Goal: Communication & Community: Answer question/provide support

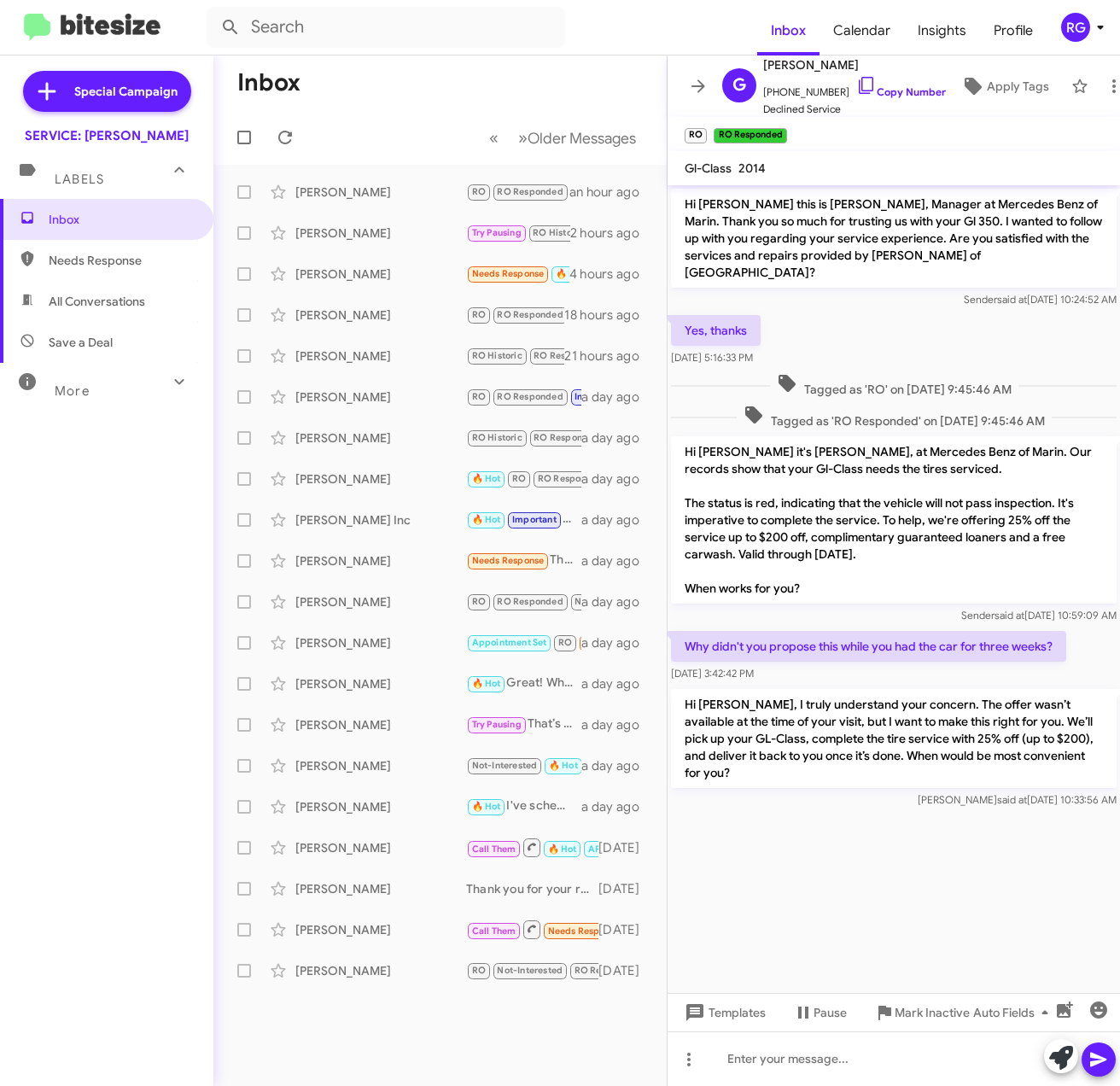
click at [1009, 506] on p "Hi [PERSON_NAME] it's [PERSON_NAME], at Mercedes Benz of Marin. Our records sho…" at bounding box center [894, 520] width 445 height 167
click at [909, 547] on p "Hi [PERSON_NAME] it's [PERSON_NAME], at Mercedes Benz of Marin. Our records sho…" at bounding box center [894, 520] width 445 height 167
click at [900, 540] on p "Hi [PERSON_NAME] it's [PERSON_NAME], at Mercedes Benz of Marin. Our records sho…" at bounding box center [894, 520] width 445 height 167
click at [900, 541] on p "Hi [PERSON_NAME] it's [PERSON_NAME], at Mercedes Benz of Marin. Our records sho…" at bounding box center [894, 520] width 445 height 167
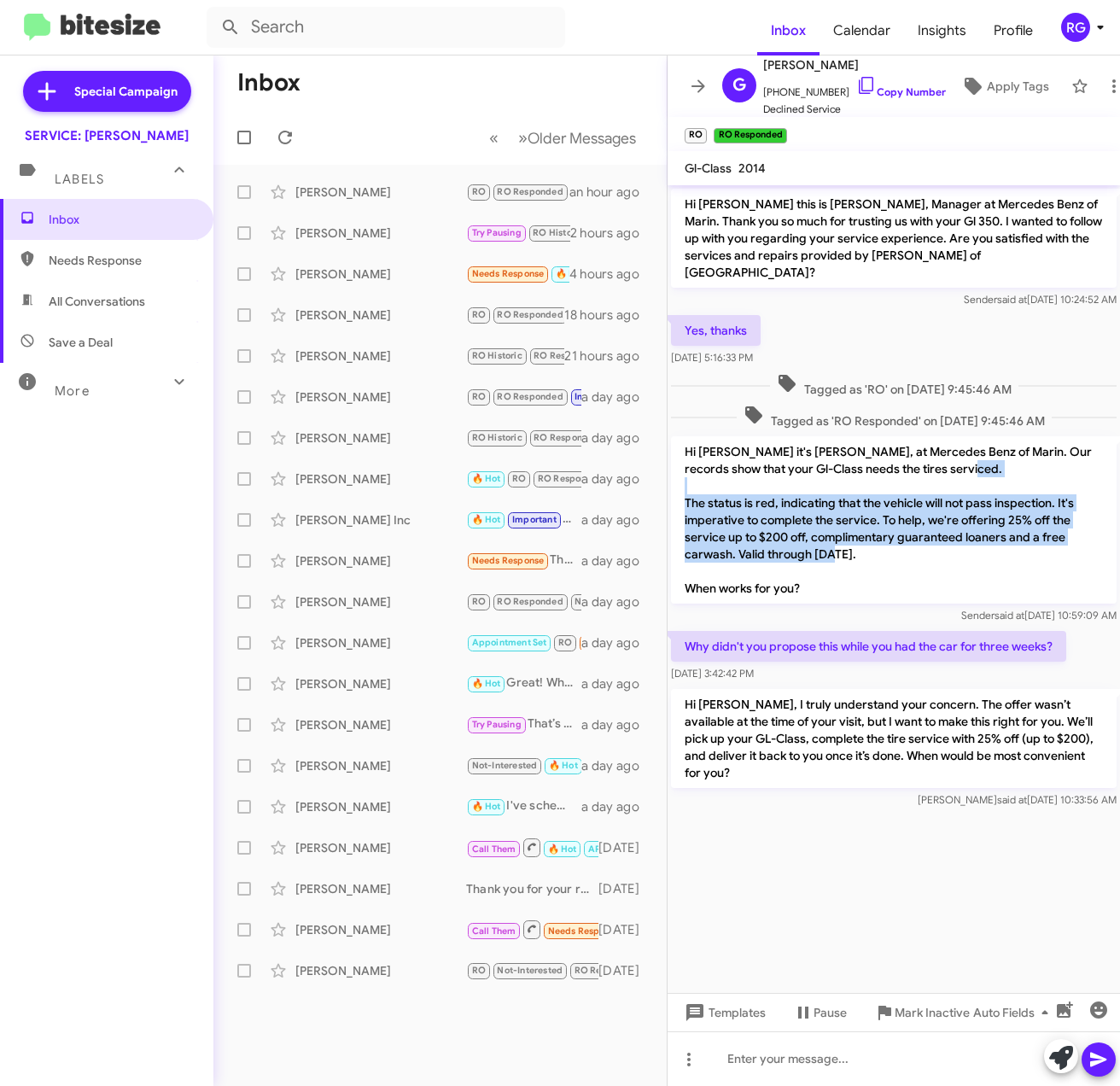
click at [900, 541] on p "Hi [PERSON_NAME] it's [PERSON_NAME], at Mercedes Benz of Marin. Our records sho…" at bounding box center [894, 520] width 445 height 167
click at [900, 546] on p "Hi [PERSON_NAME] it's [PERSON_NAME], at Mercedes Benz of Marin. Our records sho…" at bounding box center [894, 520] width 445 height 167
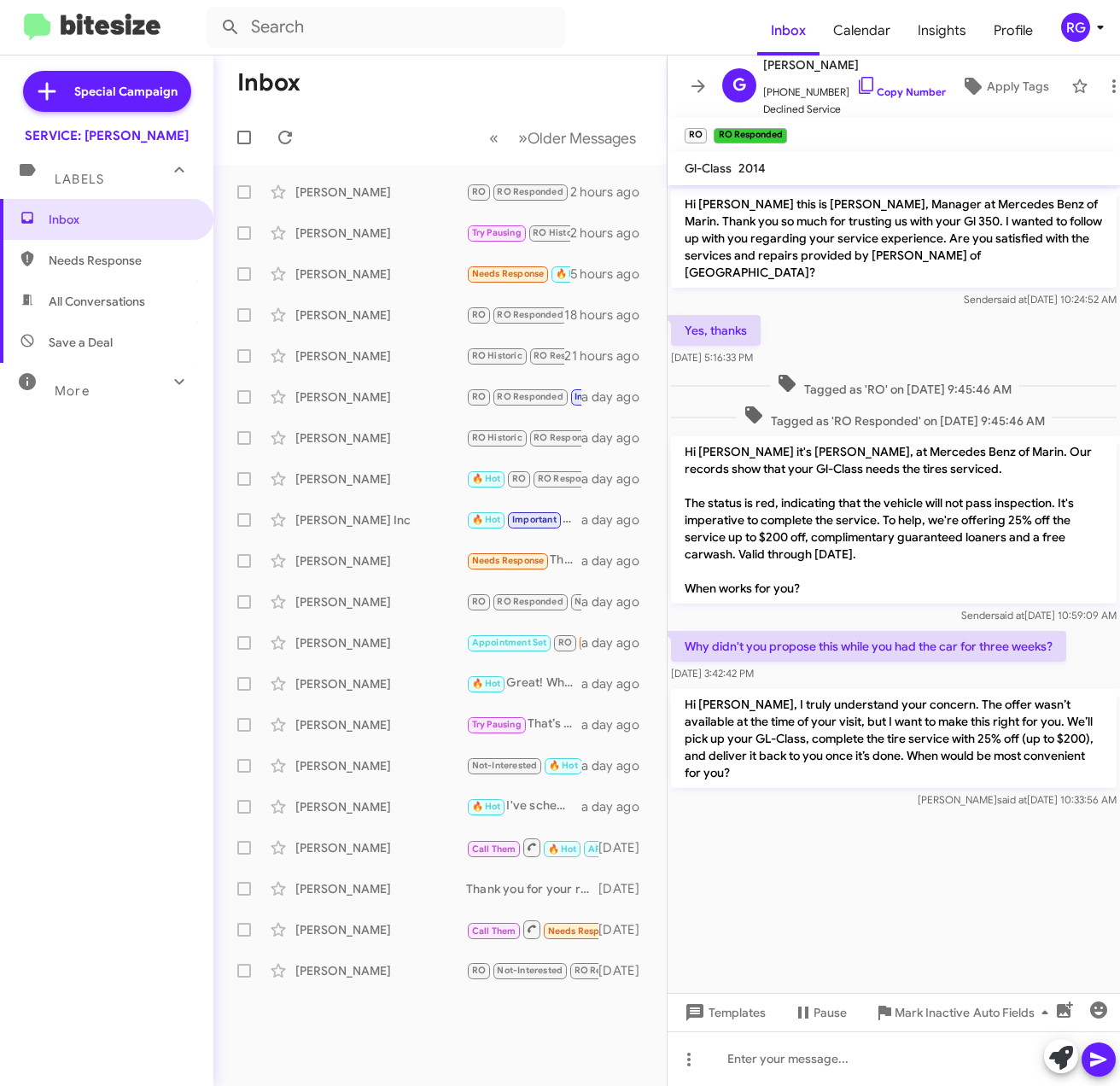
click at [101, 49] on mat-toolbar "Inbox Calendar Insights Profile RG" at bounding box center [560, 27] width 1120 height 54
